Goal: Check status: Check status

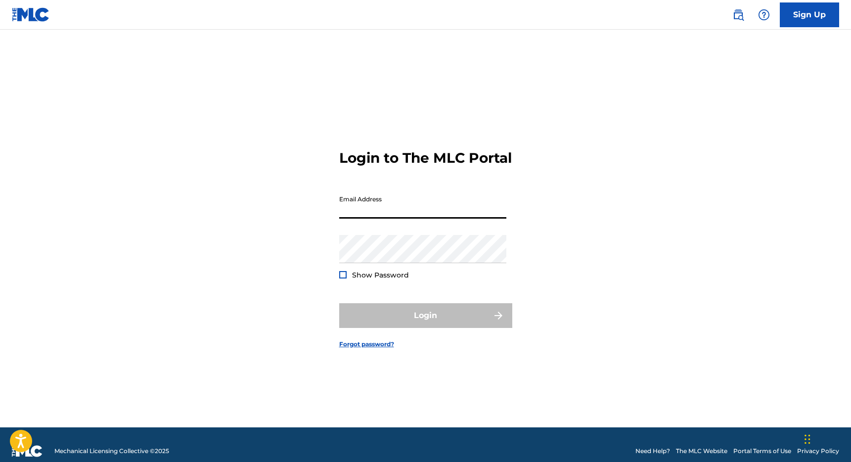
type input "[PERSON_NAME][EMAIL_ADDRESS][DOMAIN_NAME]"
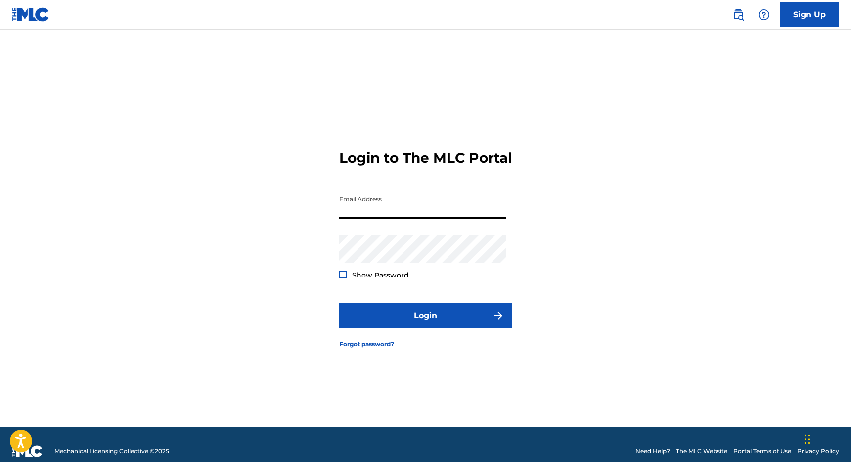
type input "[PERSON_NAME][EMAIL_ADDRESS][DOMAIN_NAME]"
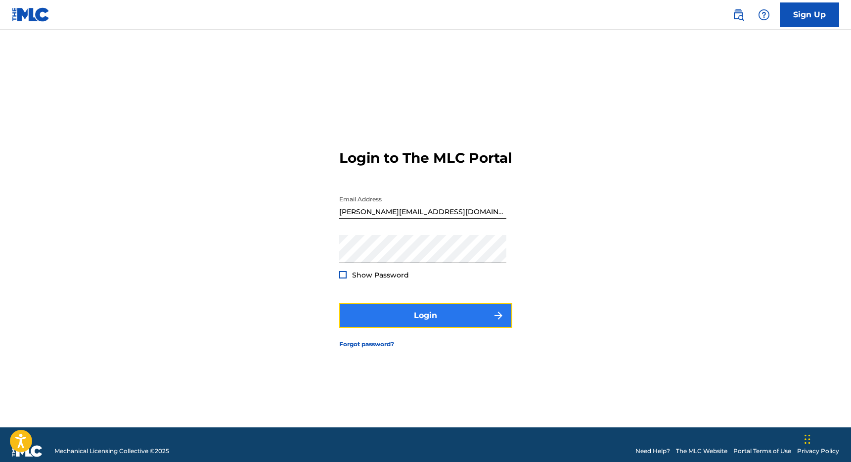
click at [409, 324] on button "Login" at bounding box center [425, 315] width 173 height 25
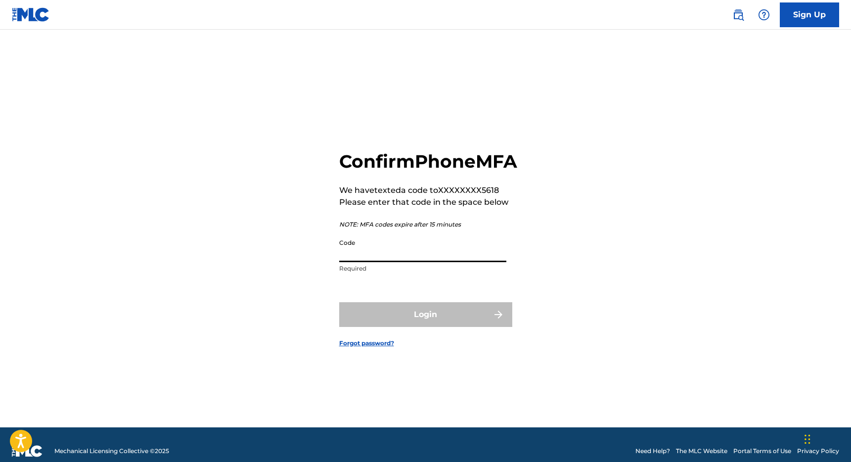
click at [392, 261] on input "Code" at bounding box center [422, 248] width 167 height 28
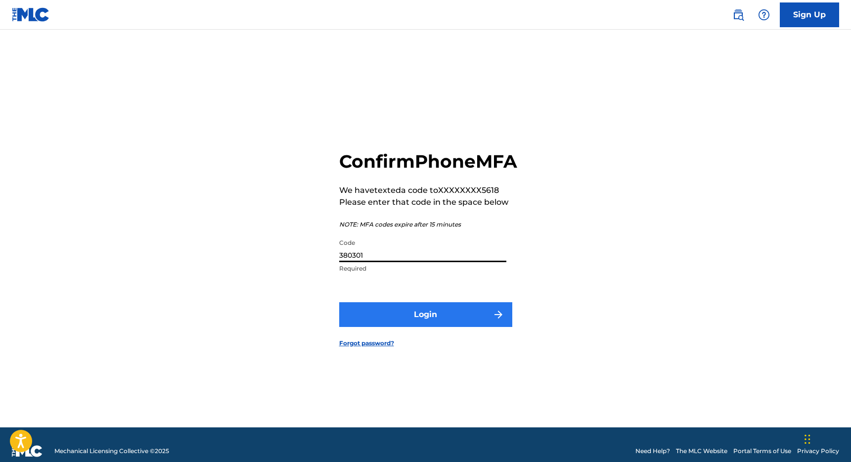
type input "380301"
click at [465, 323] on button "Login" at bounding box center [425, 314] width 173 height 25
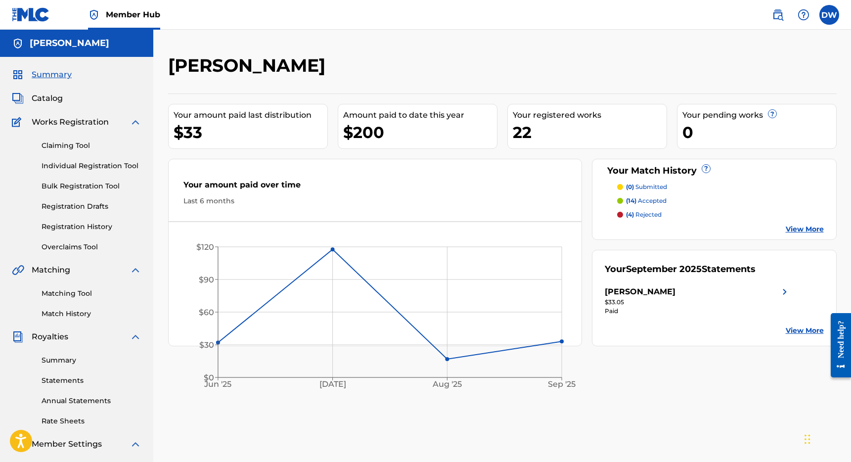
click at [788, 331] on link "View More" at bounding box center [804, 330] width 38 height 10
click at [654, 201] on p "(14) accepted" at bounding box center [646, 200] width 41 height 9
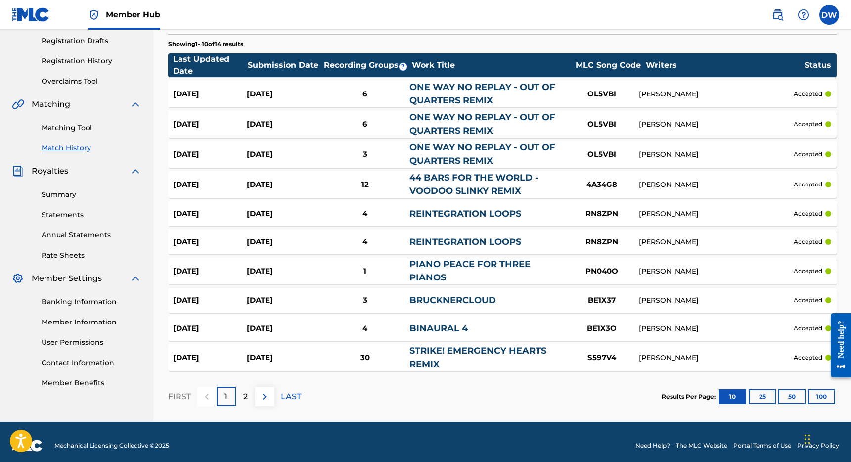
scroll to position [173, 0]
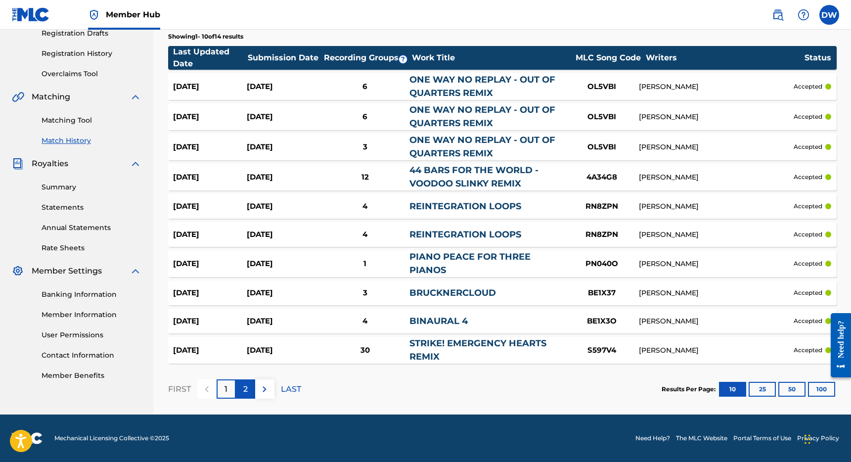
click at [249, 384] on div "2" at bounding box center [245, 388] width 19 height 19
click at [209, 387] on img at bounding box center [207, 389] width 12 height 12
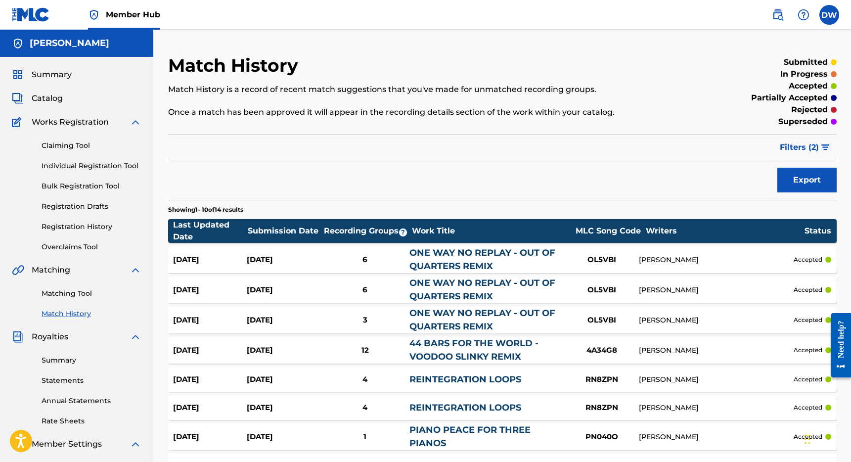
click at [795, 98] on p "partially accepted" at bounding box center [789, 98] width 77 height 12
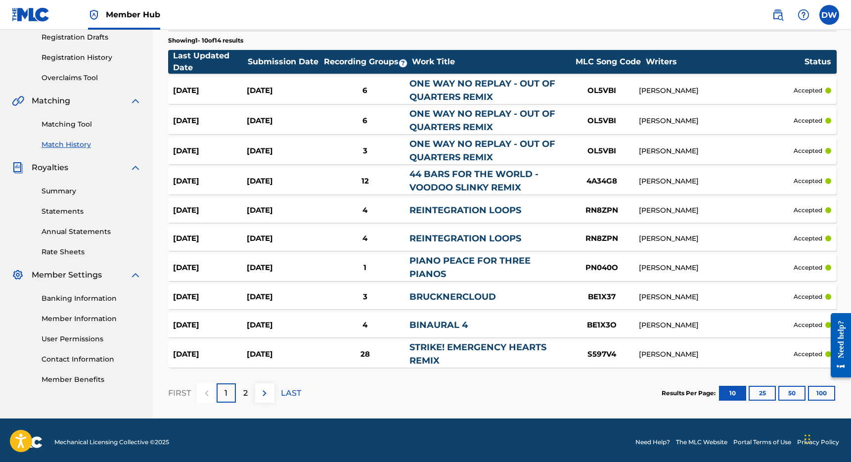
scroll to position [173, 0]
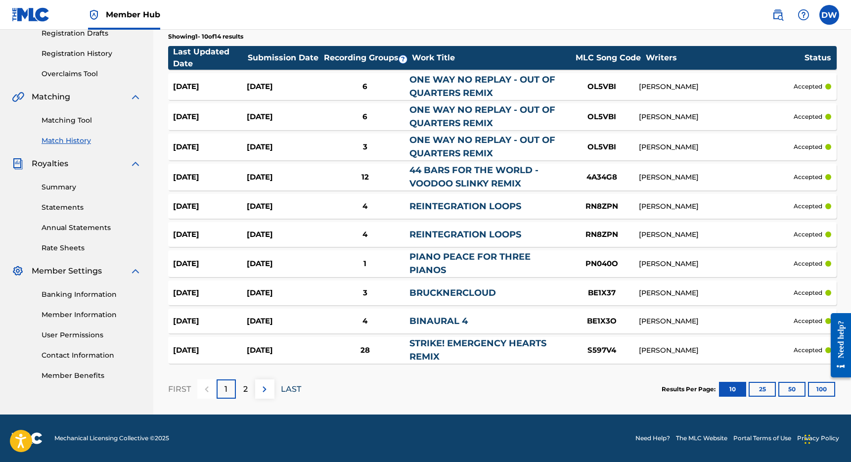
click at [297, 385] on p "LAST" at bounding box center [291, 389] width 20 height 12
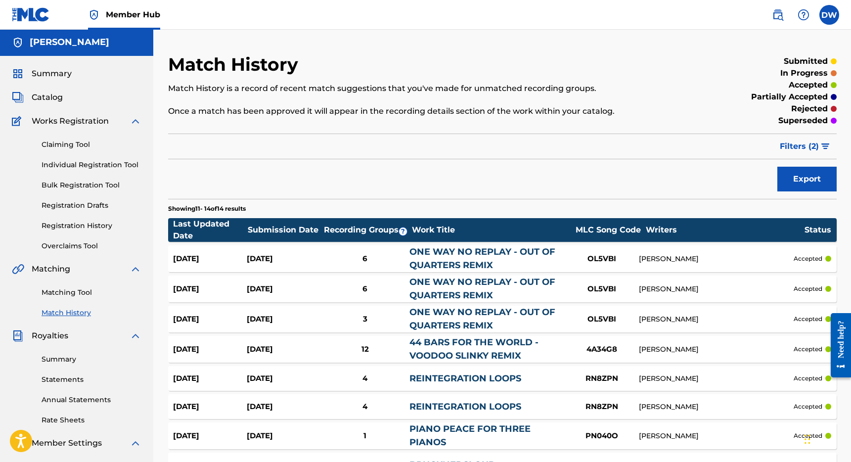
scroll to position [0, 0]
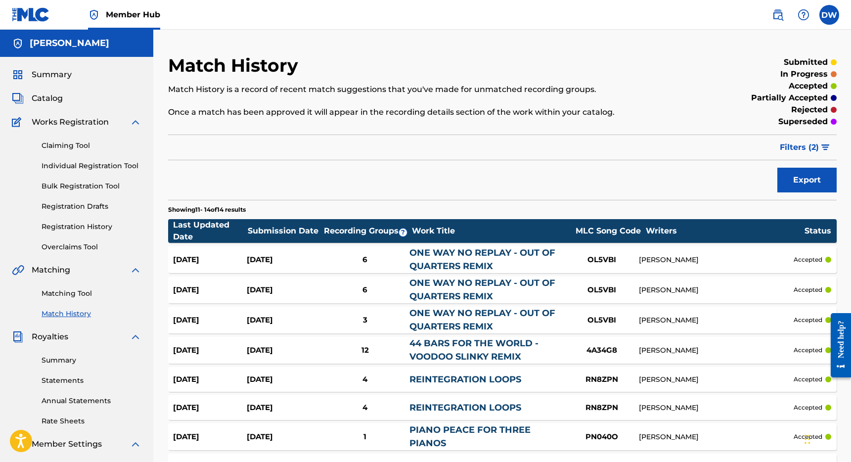
click at [79, 314] on link "Match History" at bounding box center [92, 313] width 100 height 10
click at [819, 147] on button "Filters ( 2 )" at bounding box center [804, 147] width 63 height 25
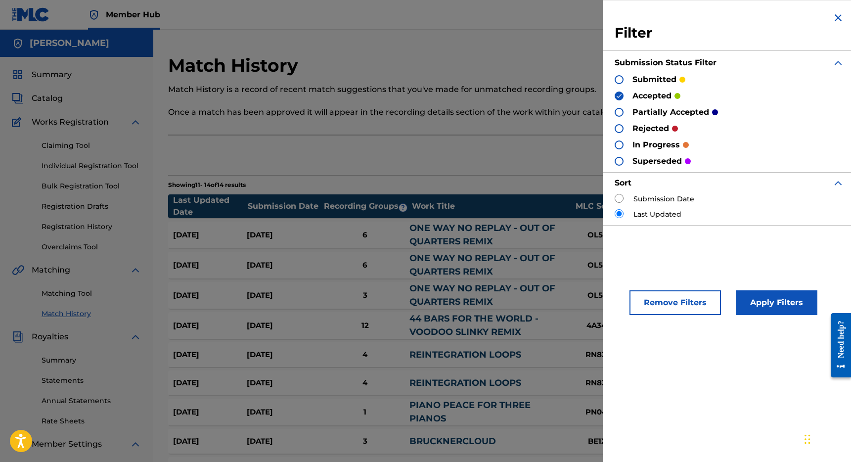
click at [619, 114] on div at bounding box center [618, 112] width 9 height 9
click at [618, 95] on img at bounding box center [618, 95] width 7 height 7
click at [784, 304] on button "Apply Filters" at bounding box center [776, 302] width 82 height 25
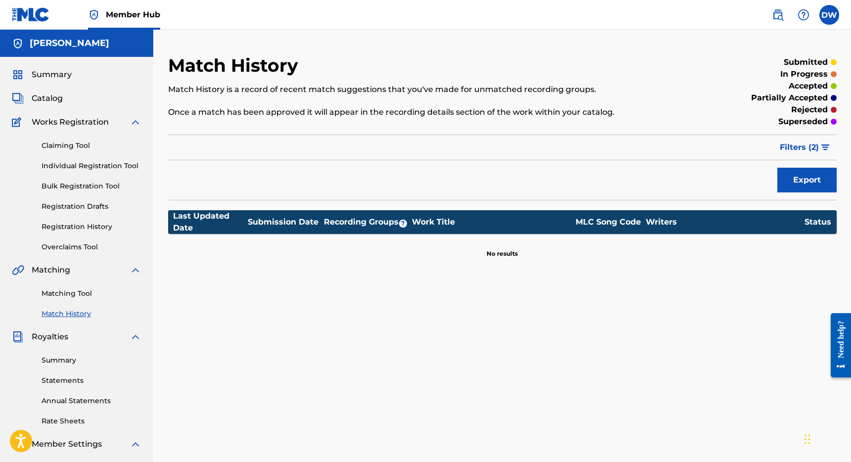
click at [796, 72] on p "in progress" at bounding box center [803, 74] width 47 height 12
click at [818, 147] on span "Filters ( 2 )" at bounding box center [798, 147] width 39 height 12
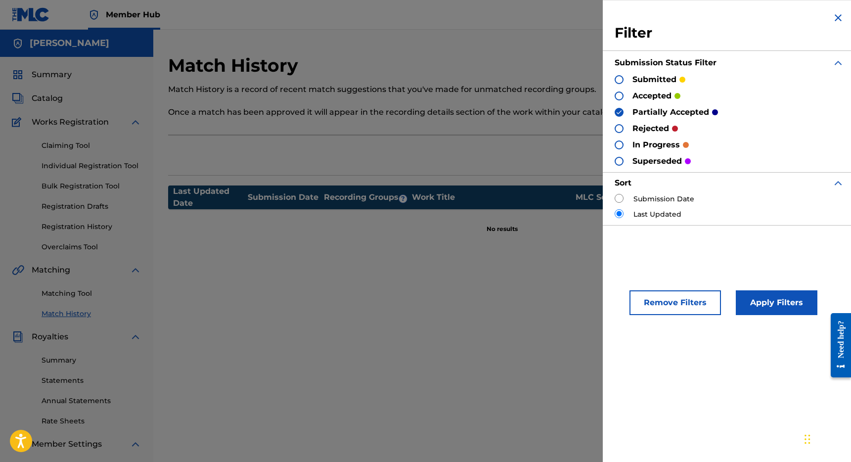
click at [618, 77] on div at bounding box center [618, 79] width 9 height 9
click at [622, 109] on img at bounding box center [618, 112] width 7 height 7
click at [782, 303] on button "Apply Filters" at bounding box center [776, 302] width 82 height 25
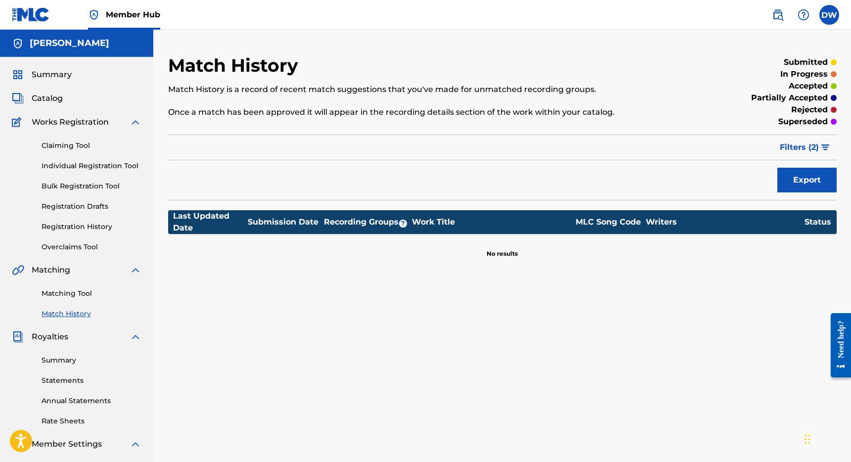
click at [436, 38] on div "Match History Match History is a record of recent match suggestions that you've…" at bounding box center [501, 298] width 697 height 536
